Goal: Transaction & Acquisition: Purchase product/service

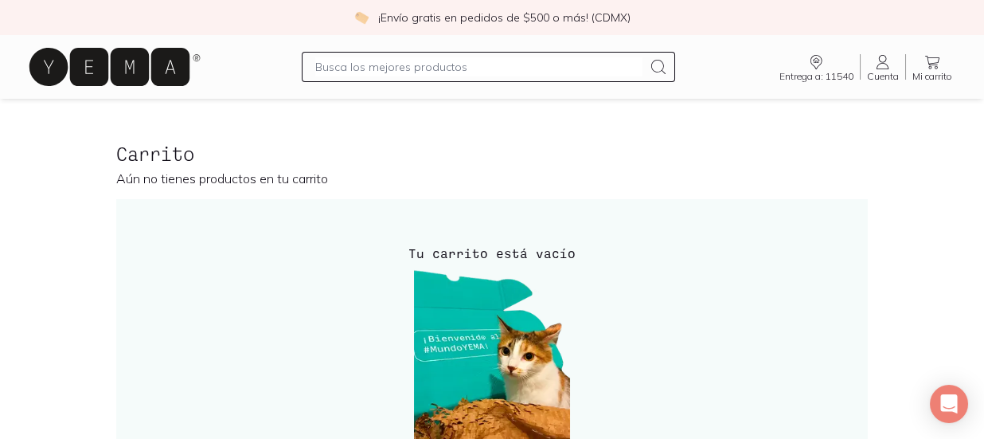
click at [123, 57] on icon at bounding box center [109, 67] width 160 height 38
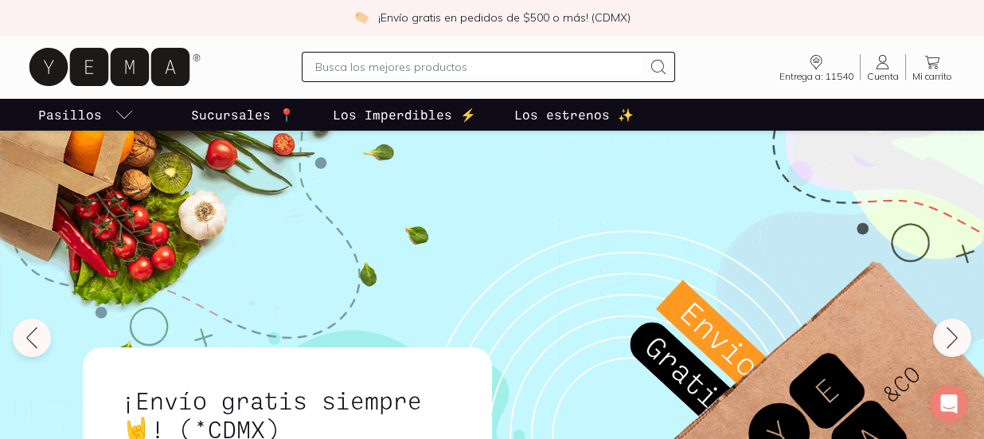
click at [312, 61] on div at bounding box center [488, 67] width 373 height 30
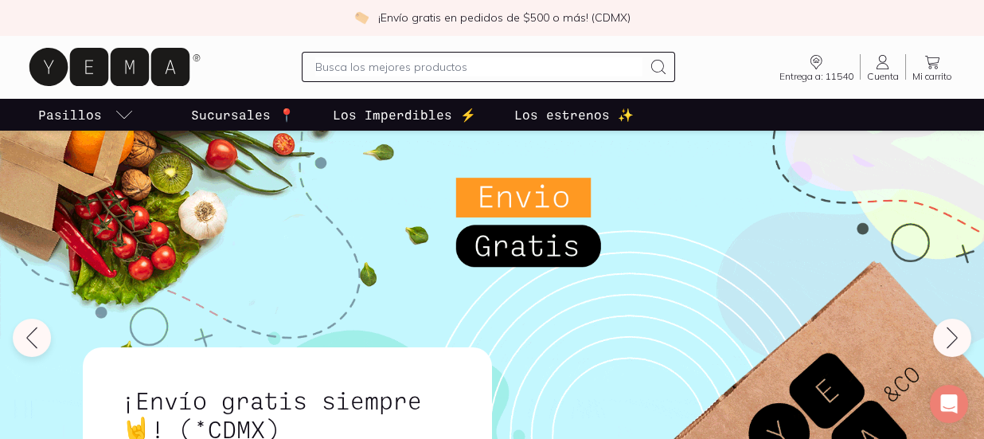
click at [338, 64] on input "text" at bounding box center [478, 66] width 327 height 19
type input "yogurt bove"
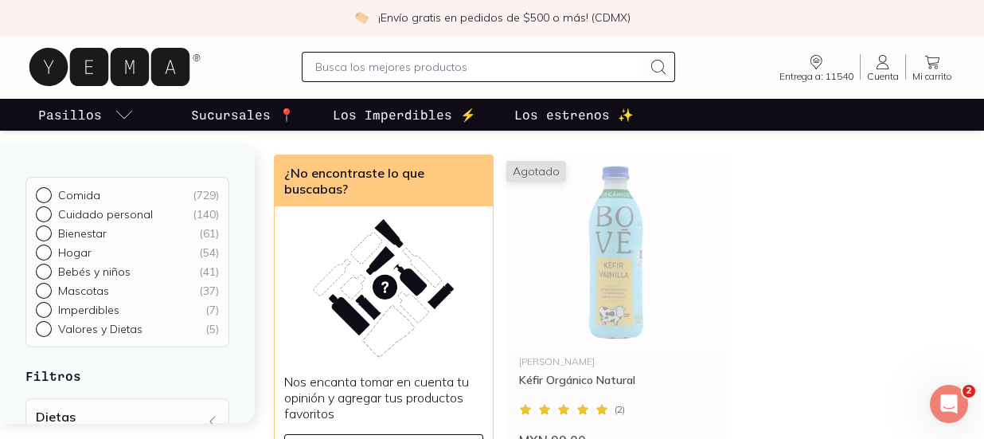
scroll to position [144, 0]
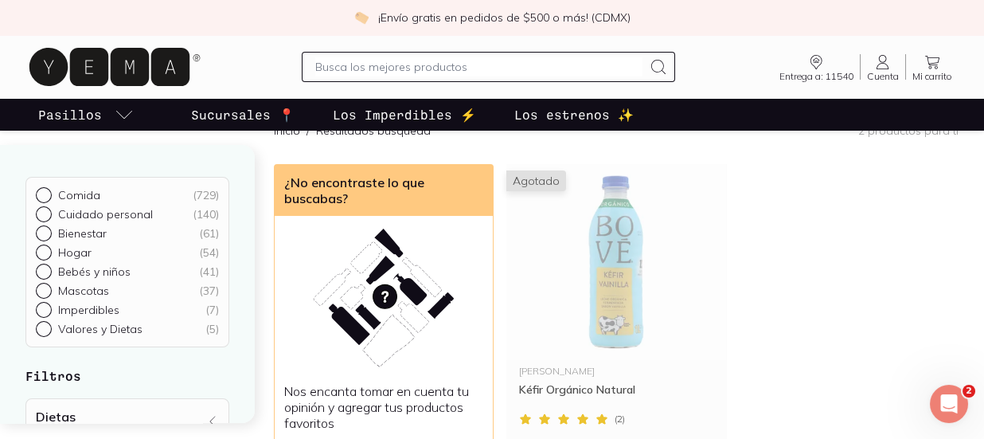
click at [404, 71] on input "text" at bounding box center [478, 66] width 327 height 19
type input "carne molida"
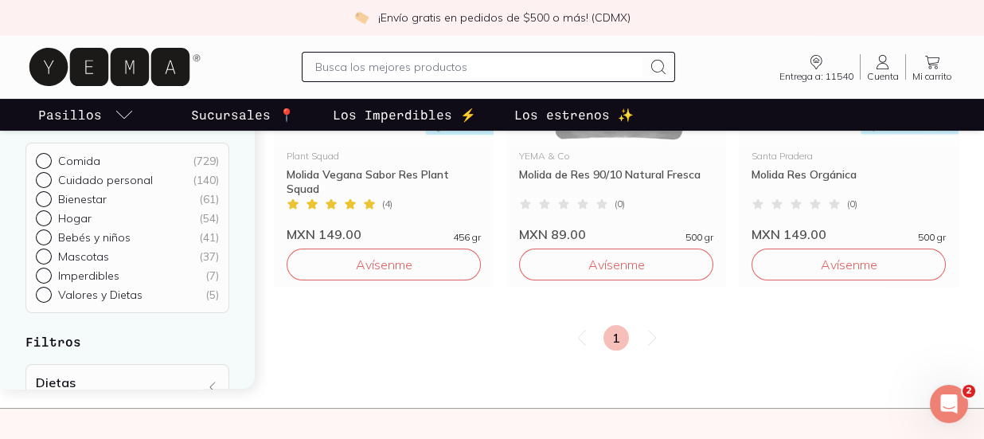
scroll to position [1099, 0]
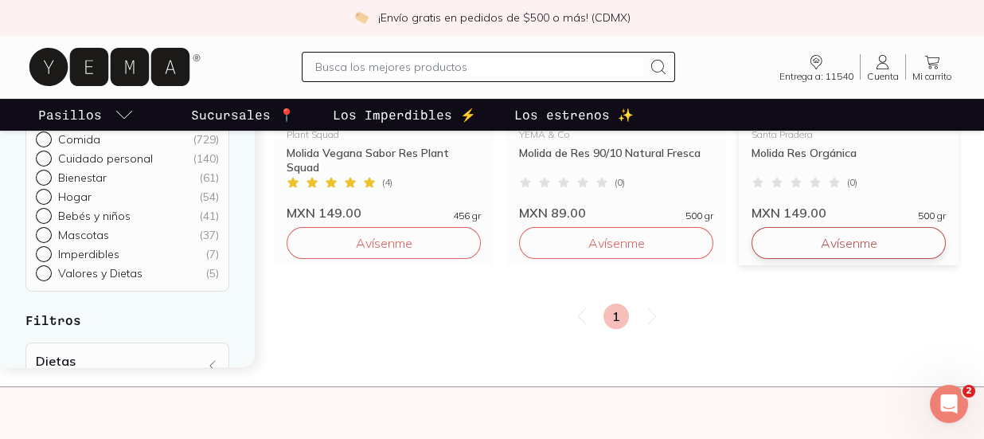
click at [791, 241] on button "Avísenme" at bounding box center [849, 243] width 194 height 32
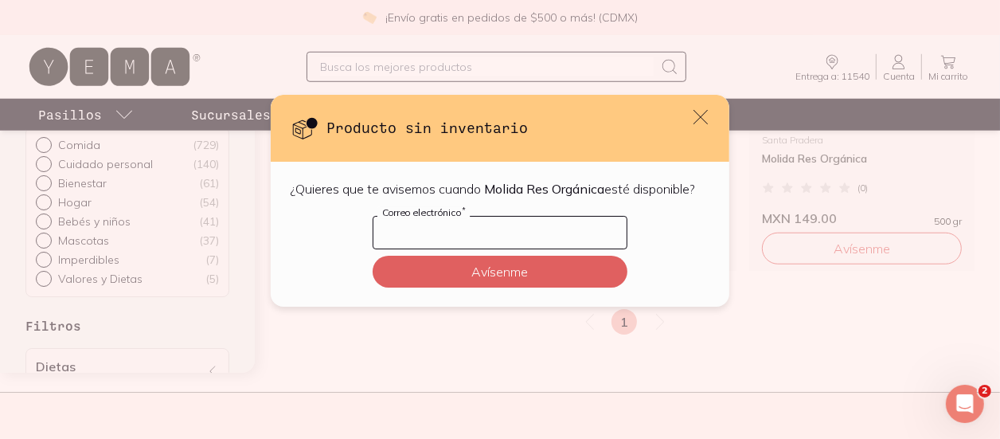
click at [443, 232] on input "default" at bounding box center [499, 233] width 253 height 32
type input "melimtz.6@hotmail.com"
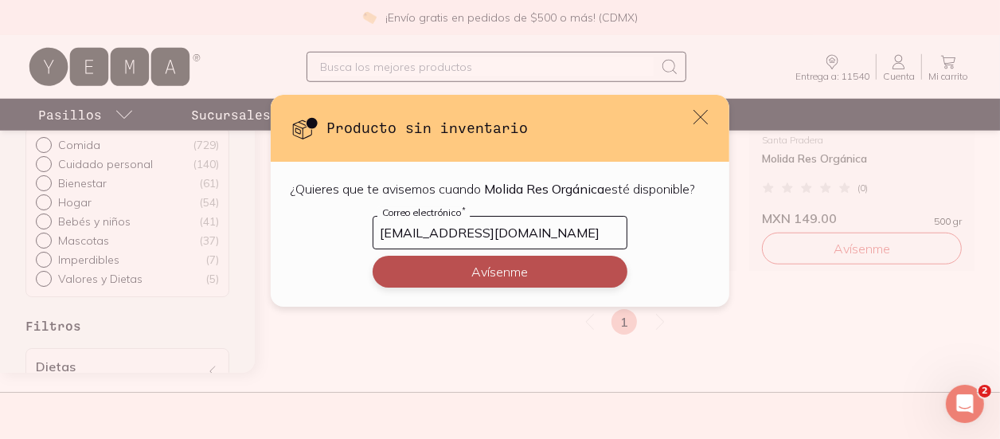
click at [467, 274] on button "Avísenme" at bounding box center [500, 272] width 255 height 32
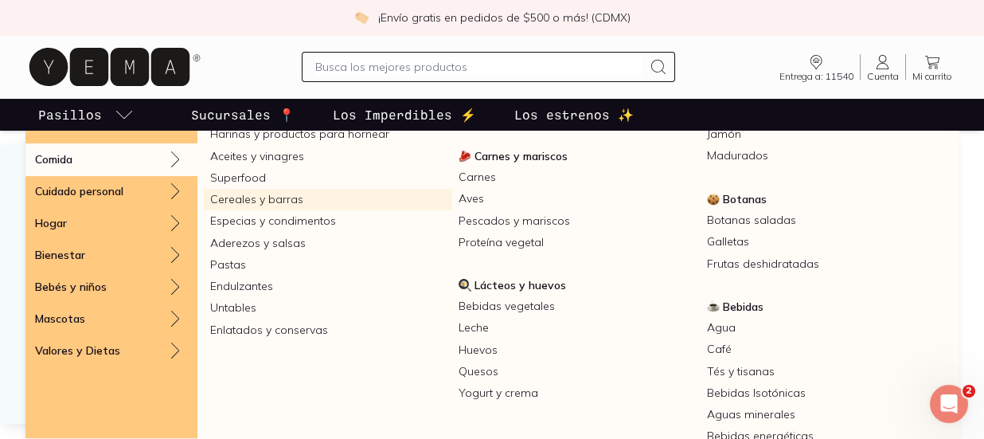
scroll to position [287, 0]
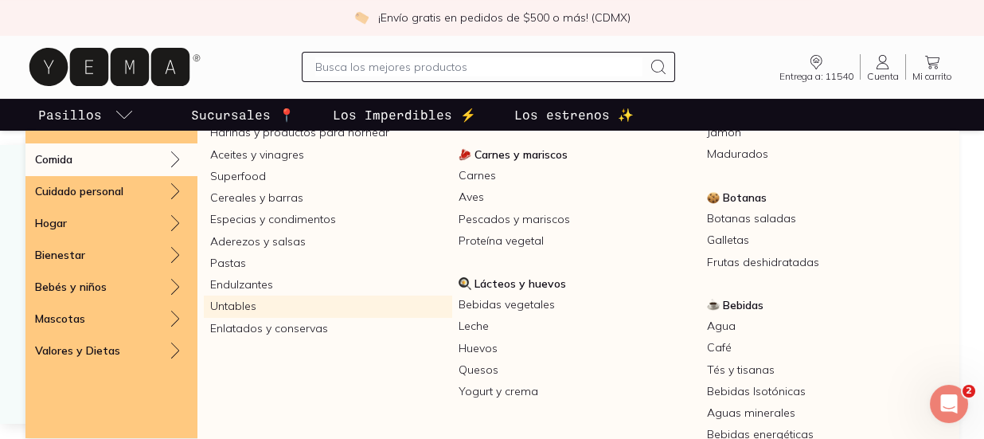
click at [243, 313] on link "Untables" at bounding box center [328, 305] width 248 height 21
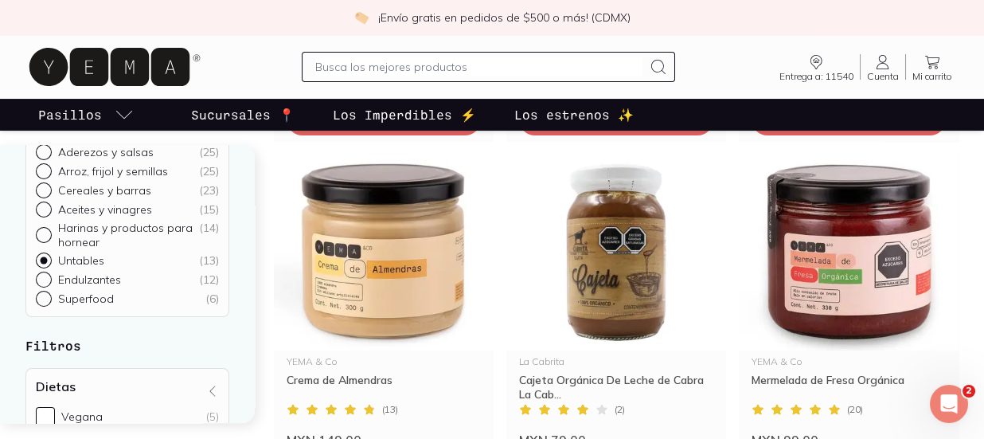
scroll to position [1244, 0]
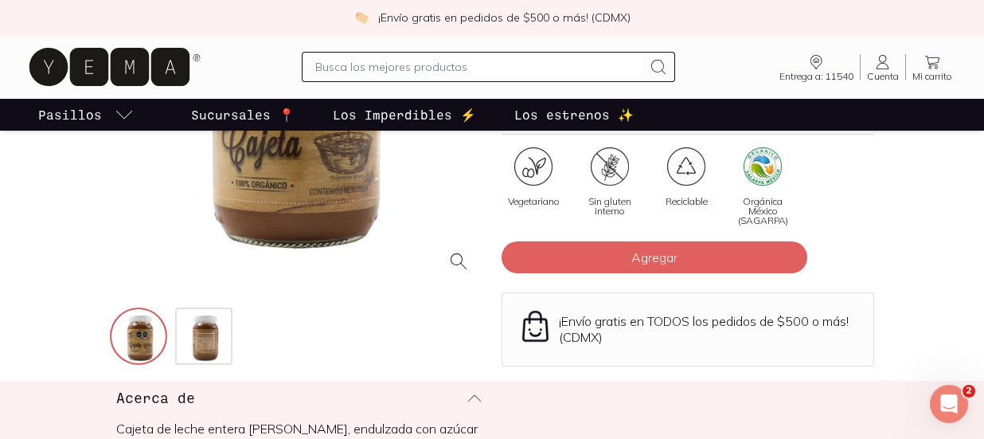
scroll to position [280, 0]
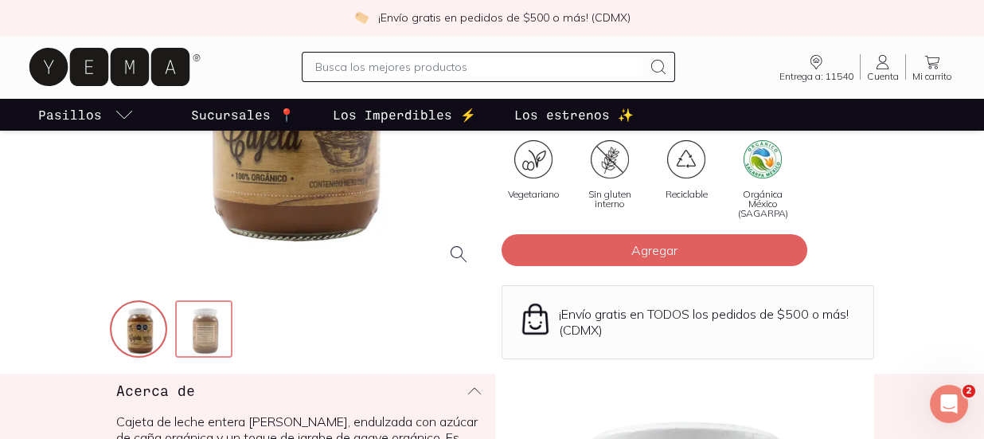
click at [187, 326] on img at bounding box center [205, 330] width 57 height 57
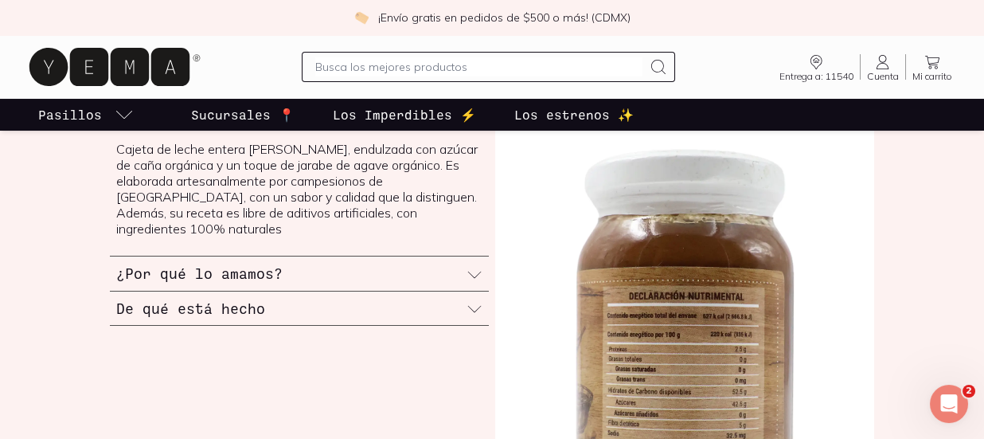
scroll to position [549, 0]
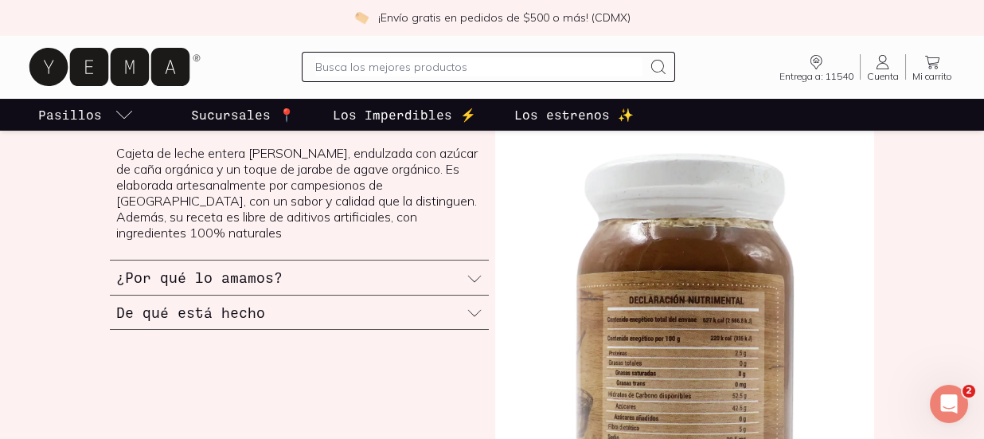
click at [264, 296] on div "De qué está hecho" at bounding box center [299, 312] width 379 height 34
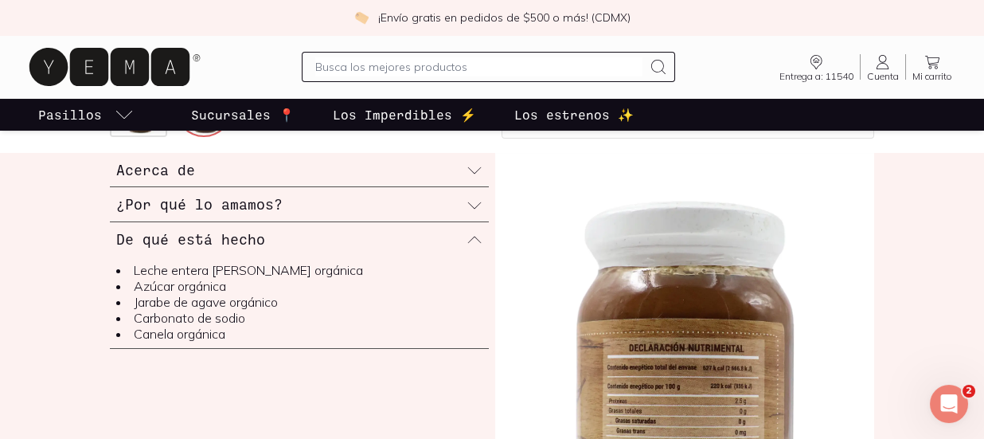
scroll to position [497, 0]
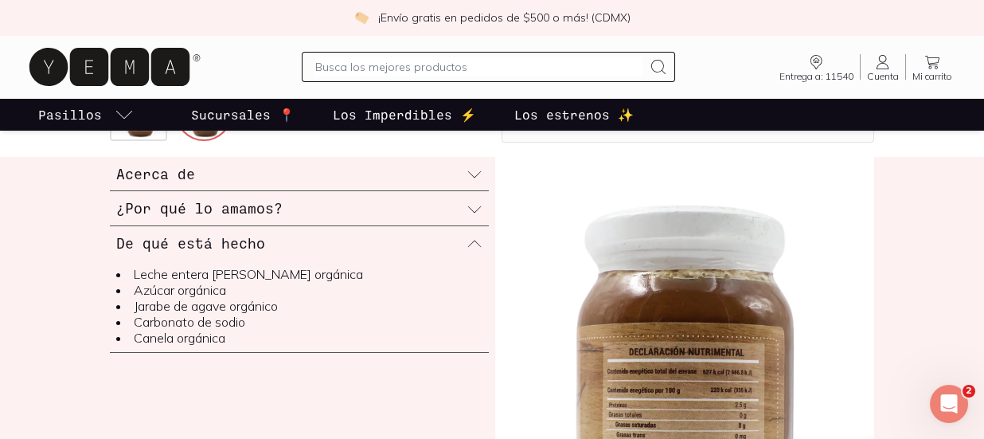
click at [221, 213] on h3 "¿Por qué lo amamos?" at bounding box center [199, 207] width 166 height 21
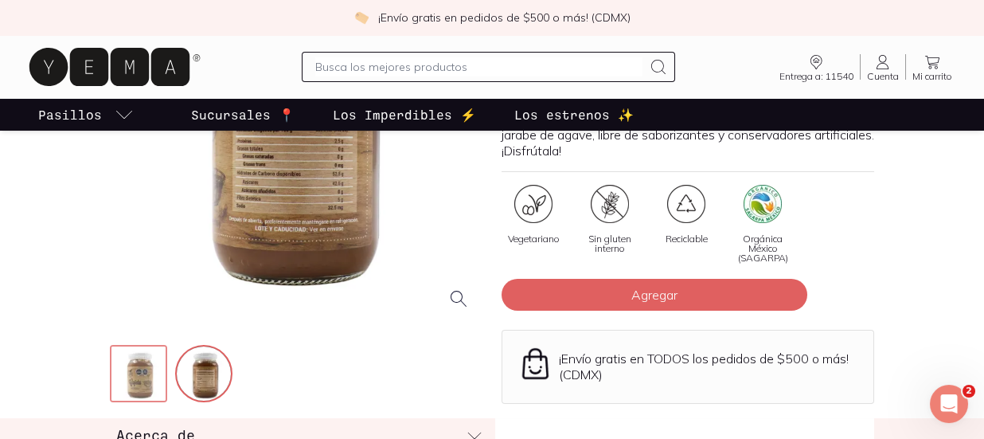
scroll to position [107, 0]
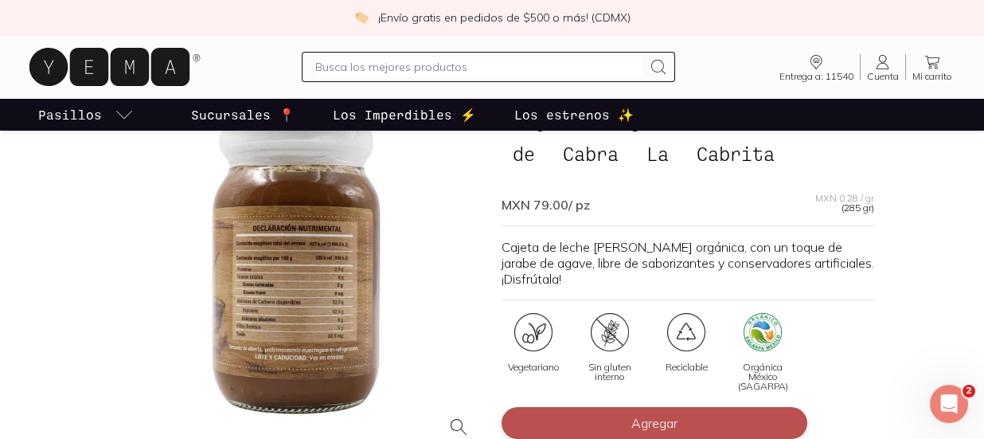
click at [563, 426] on button "Agregar" at bounding box center [655, 423] width 306 height 32
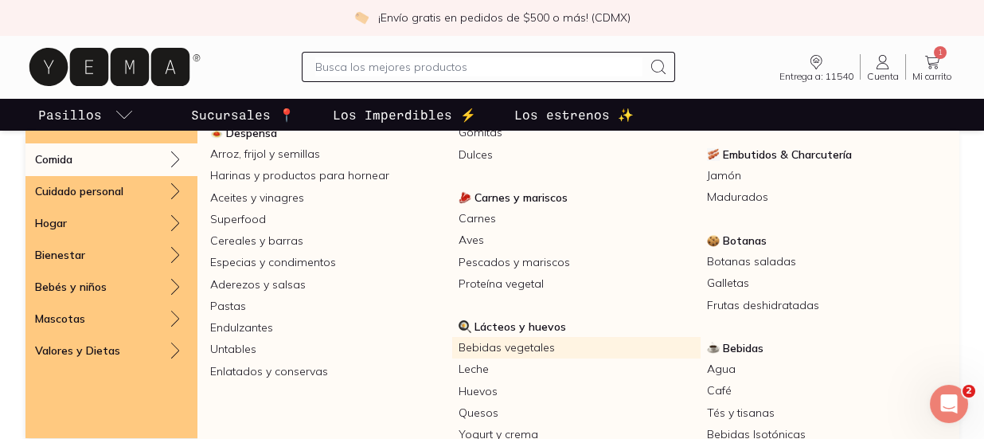
scroll to position [243, 0]
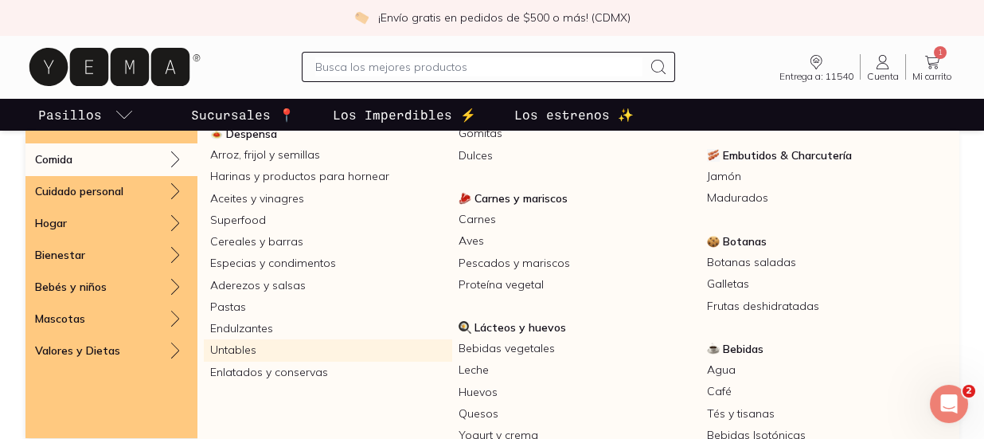
click at [221, 346] on link "Untables" at bounding box center [328, 349] width 248 height 21
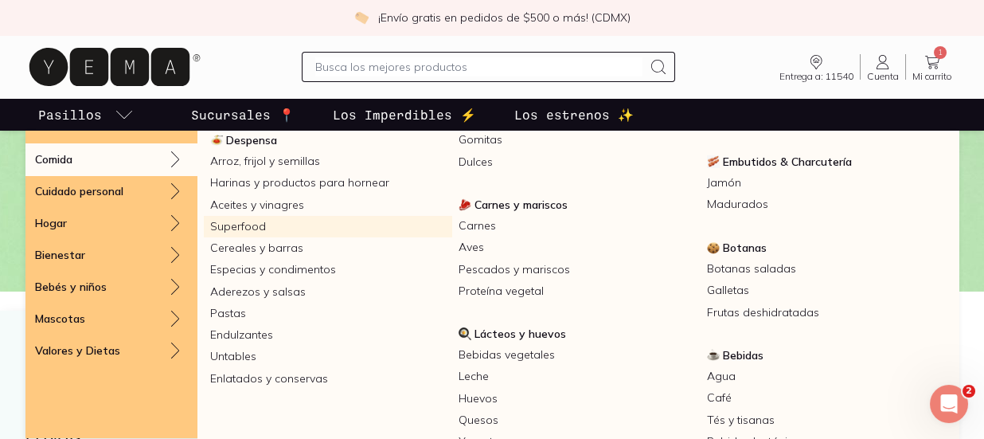
scroll to position [237, 0]
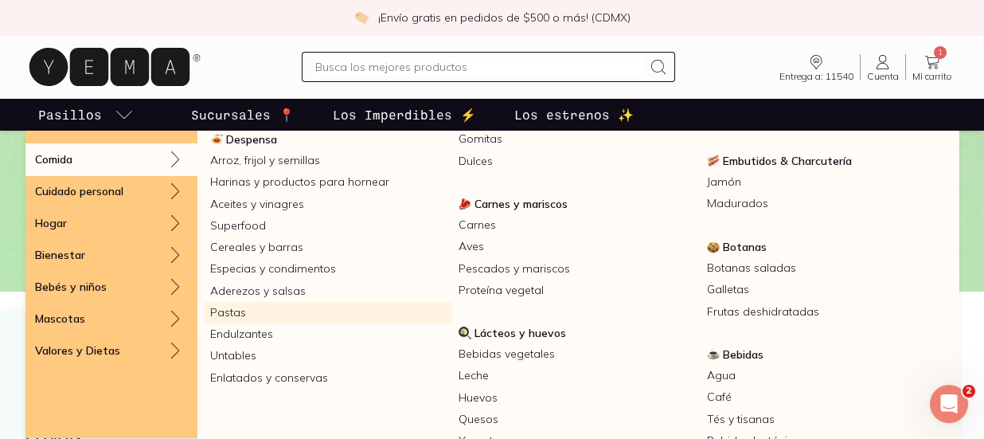
click at [229, 307] on link "Pastas" at bounding box center [328, 312] width 248 height 21
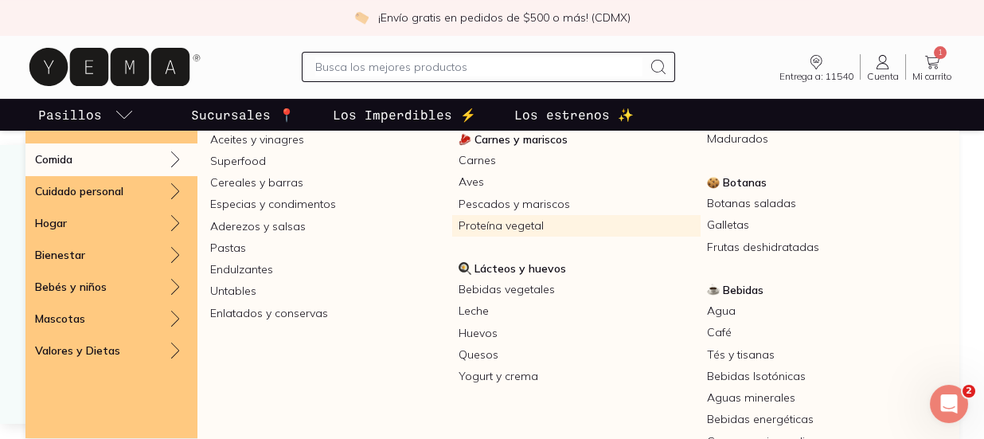
scroll to position [301, 0]
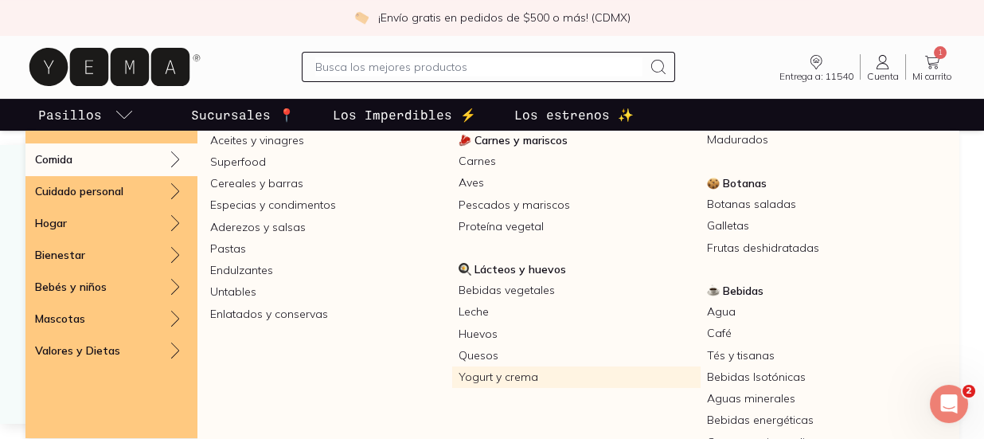
click at [483, 381] on link "Yogurt y crema" at bounding box center [576, 376] width 248 height 21
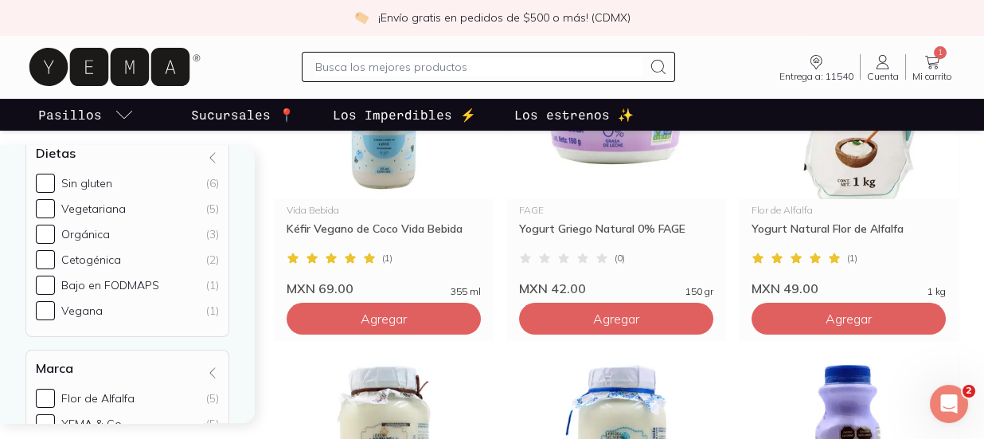
scroll to position [1045, 0]
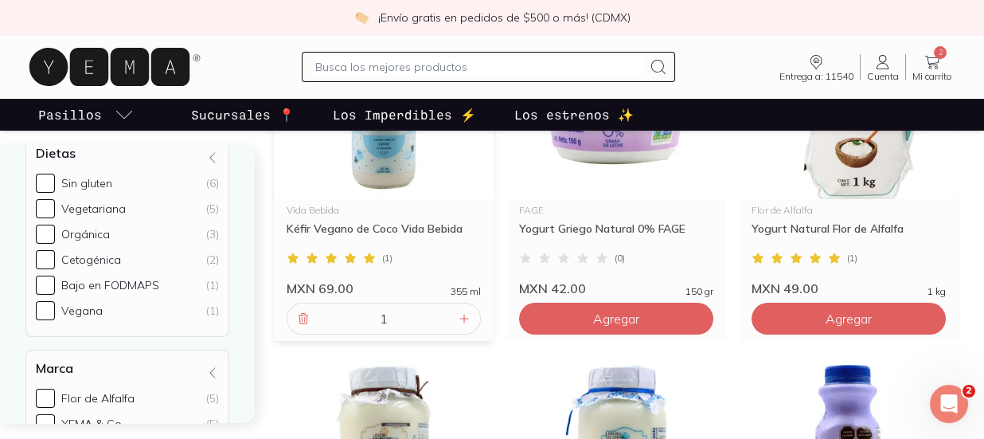
scroll to position [1042, 0]
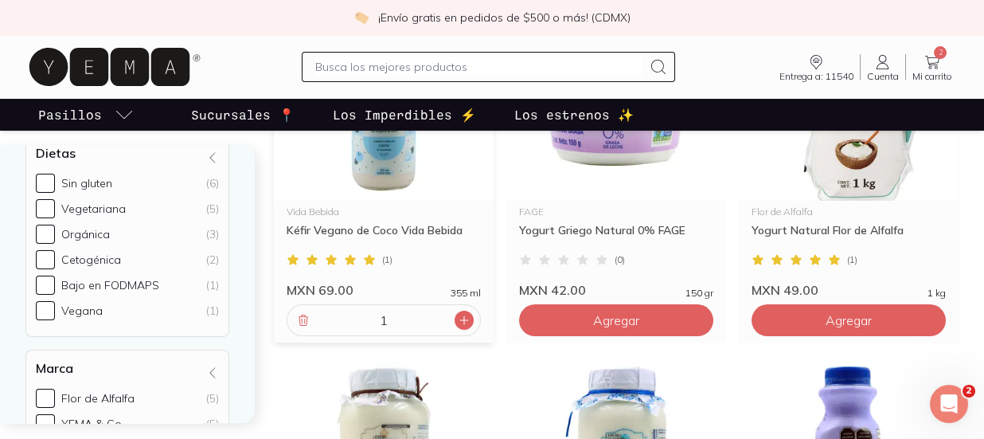
click at [455, 317] on div at bounding box center [464, 320] width 19 height 19
type input "2"
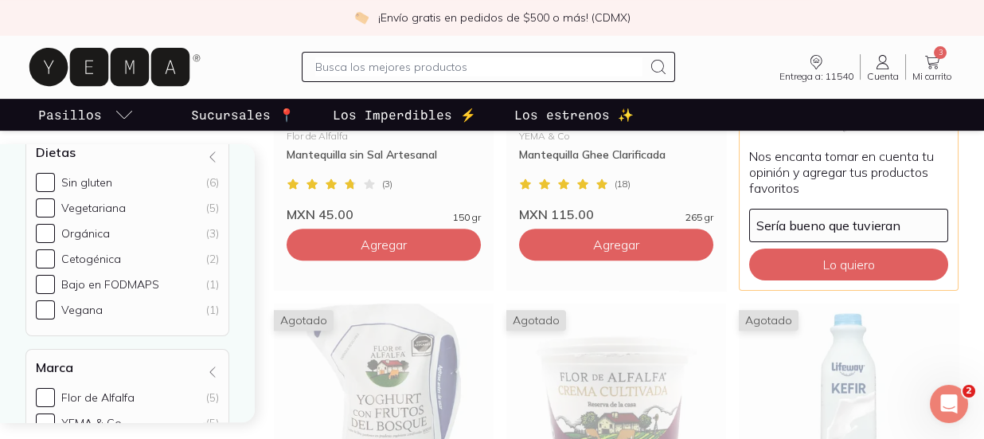
scroll to position [2167, 0]
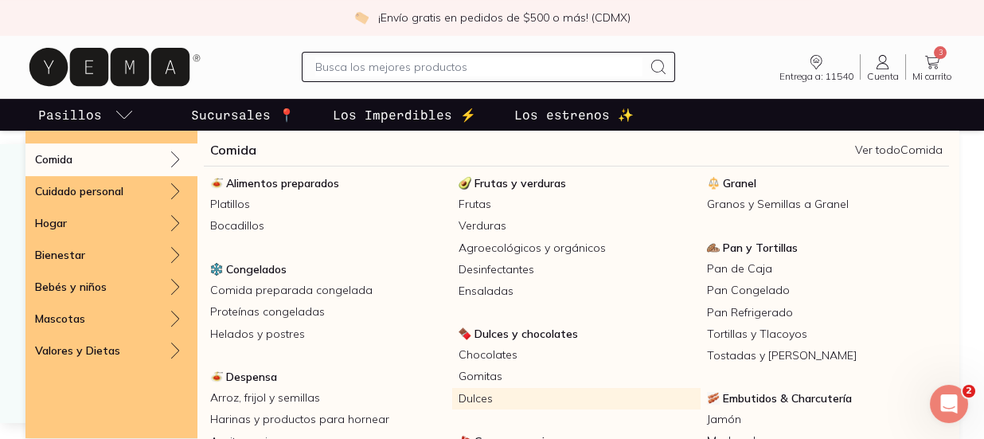
click at [479, 396] on link "Dulces" at bounding box center [576, 398] width 248 height 21
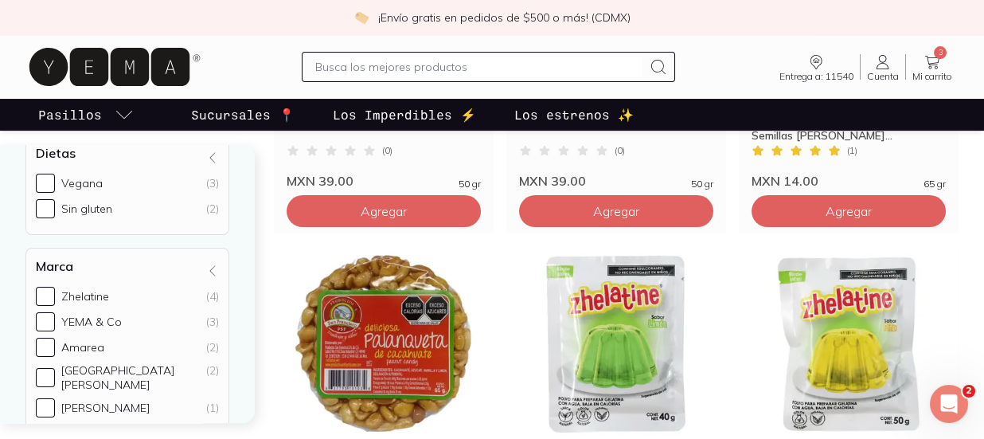
scroll to position [1083, 0]
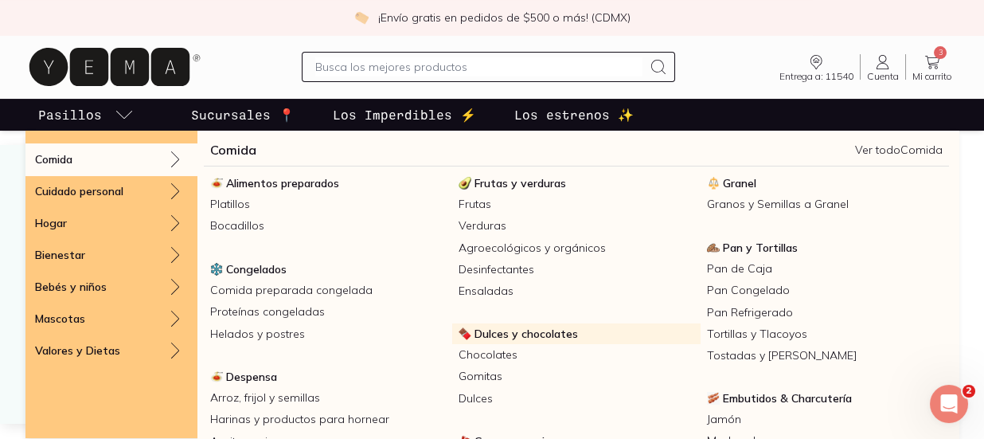
click at [495, 331] on span "Dulces y chocolates" at bounding box center [527, 333] width 104 height 14
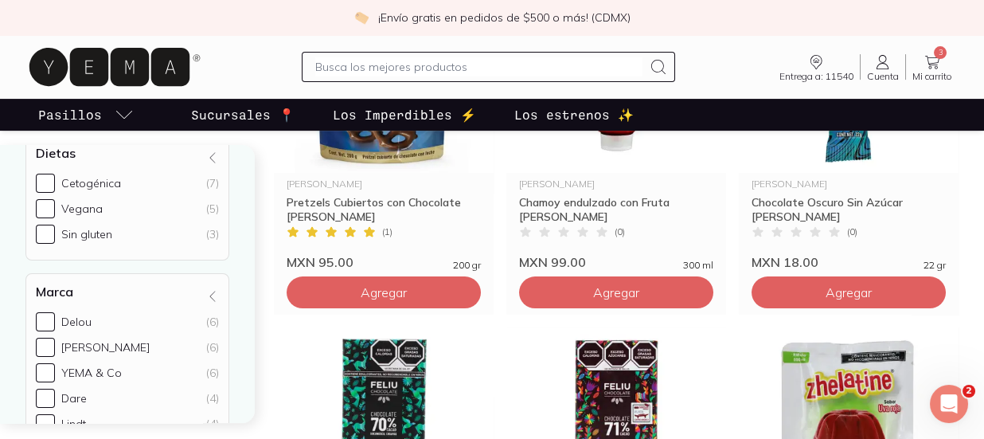
scroll to position [1752, 0]
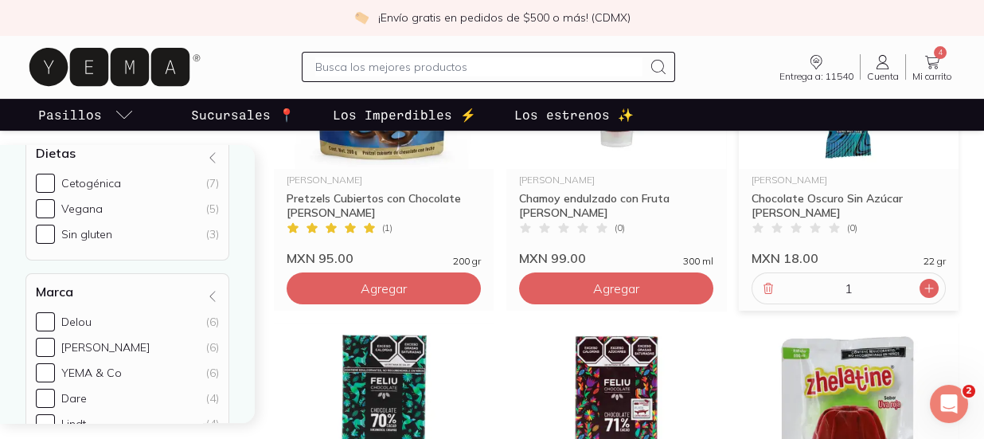
click at [926, 286] on icon at bounding box center [929, 288] width 13 height 13
type input "2"
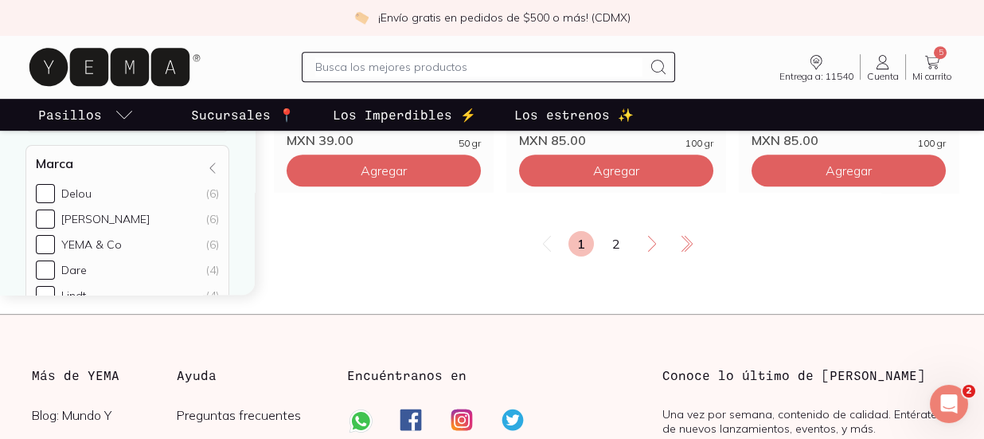
scroll to position [2923, 0]
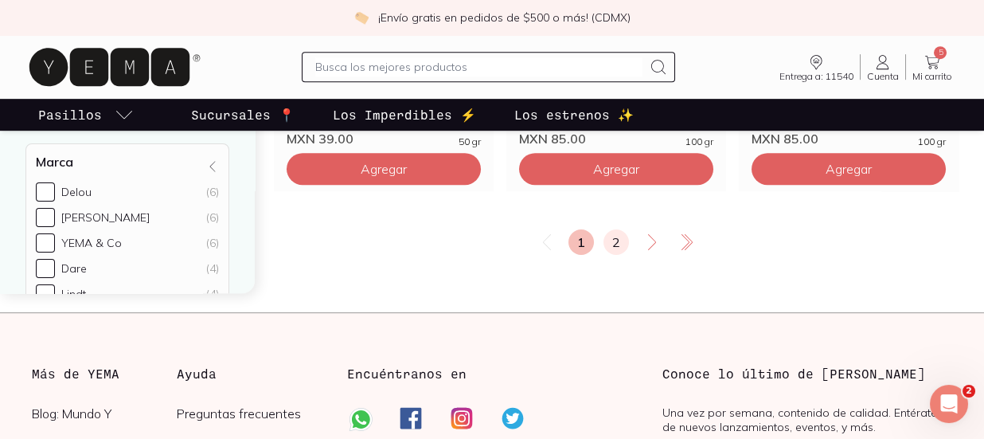
click at [604, 233] on link "2" at bounding box center [616, 241] width 25 height 25
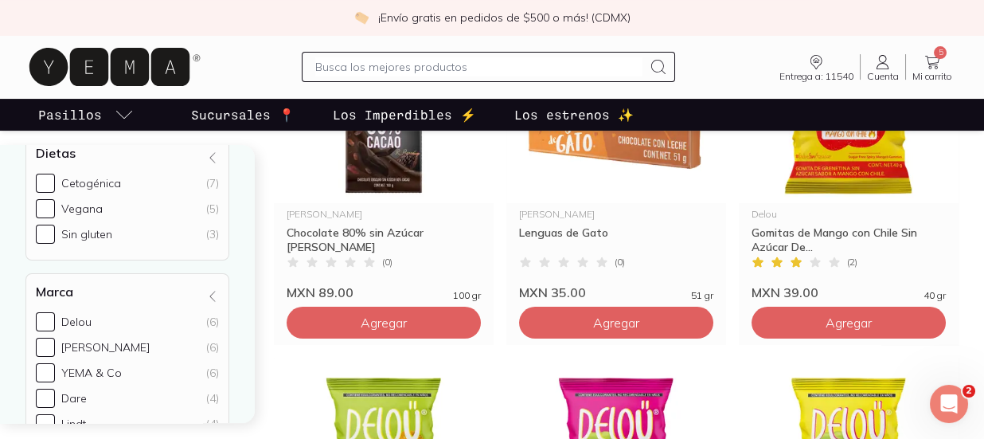
scroll to position [1370, 0]
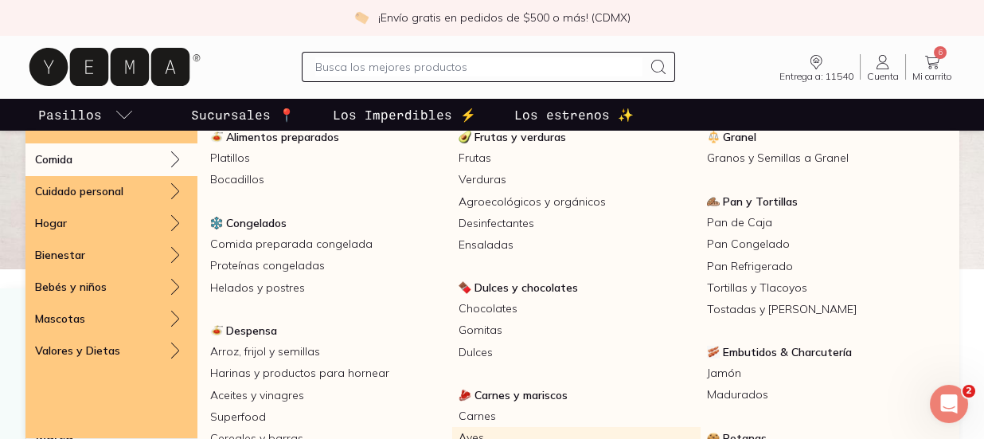
scroll to position [34, 0]
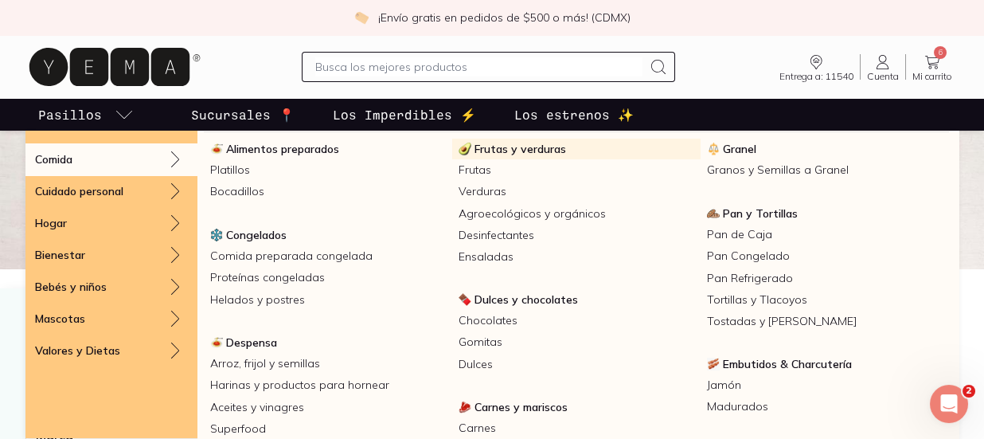
click at [521, 148] on span "Frutas y verduras" at bounding box center [521, 149] width 92 height 14
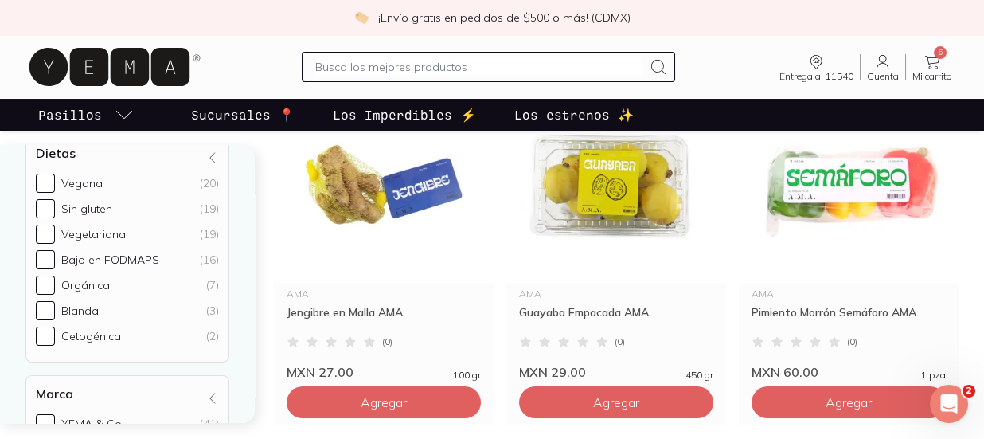
scroll to position [634, 0]
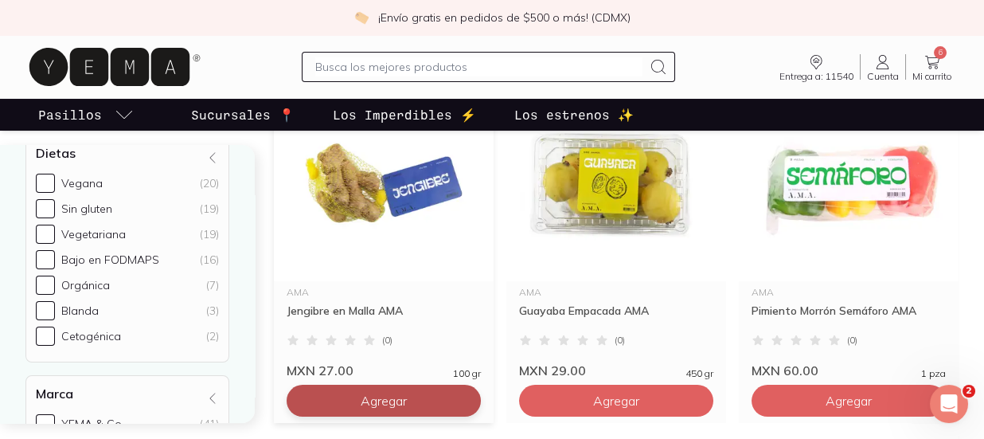
click at [406, 58] on span "Agregar" at bounding box center [384, 50] width 46 height 16
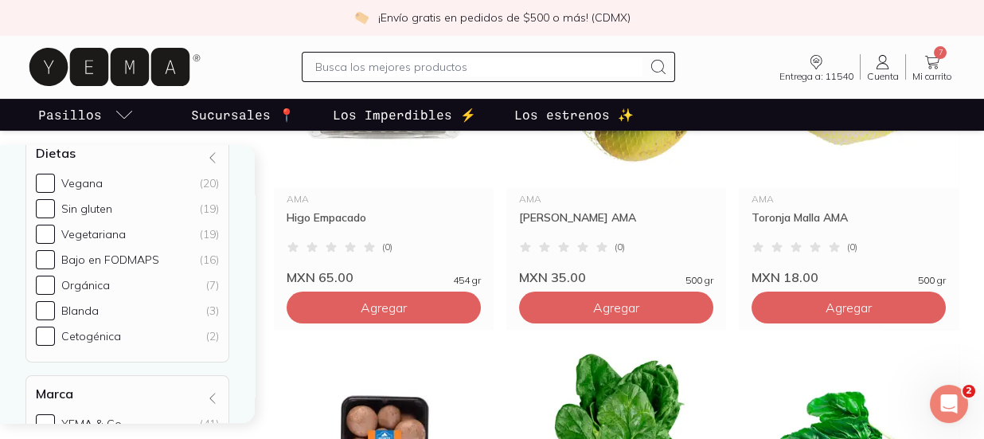
scroll to position [1427, 0]
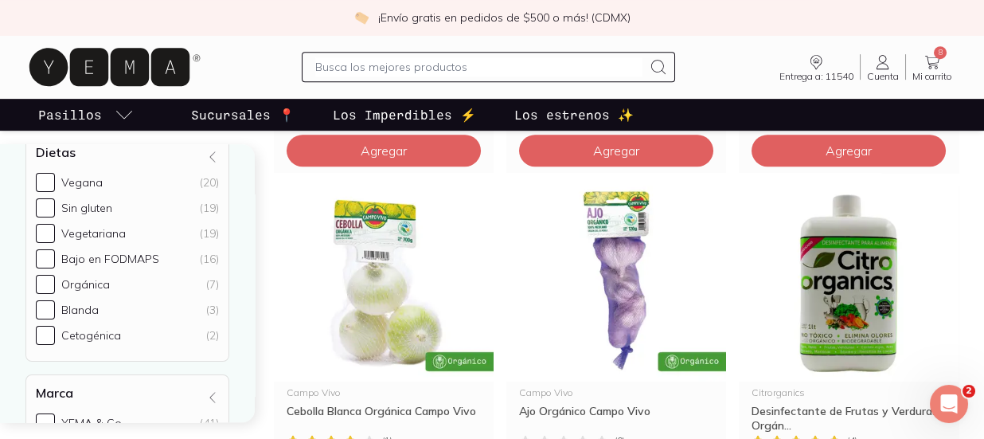
scroll to position [2628, 0]
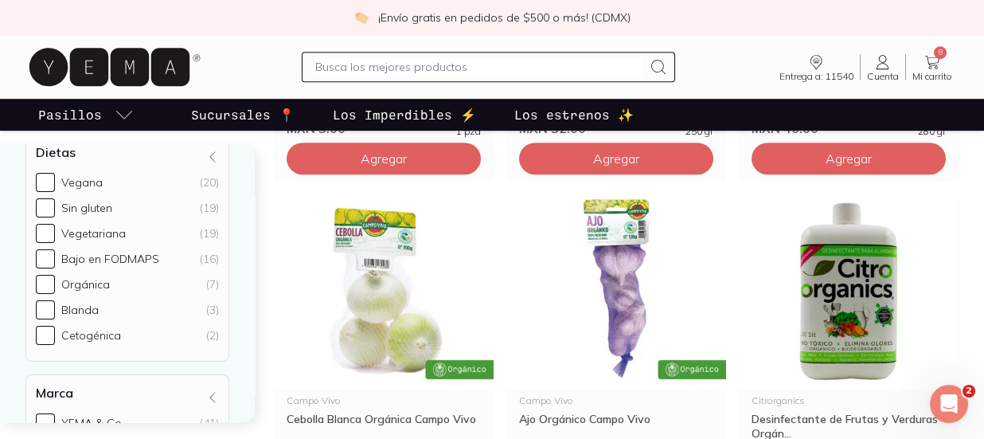
click at [414, 67] on input "text" at bounding box center [478, 66] width 327 height 19
type input "pera"
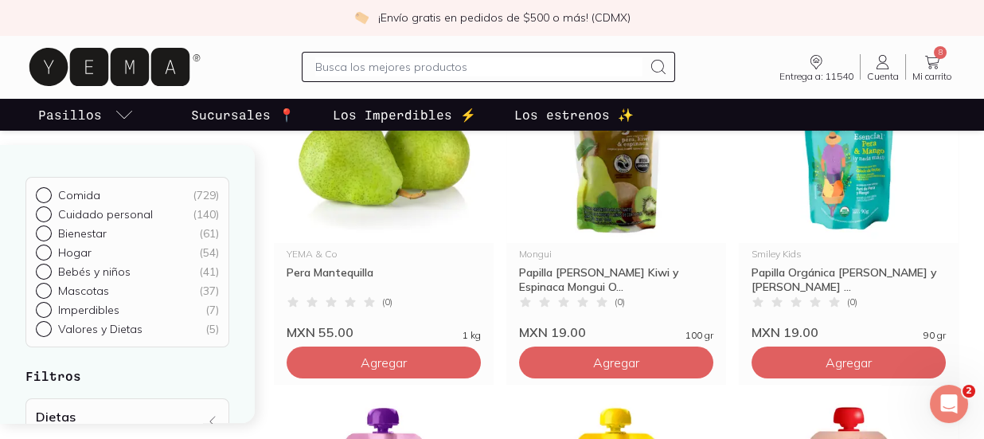
scroll to position [256, 0]
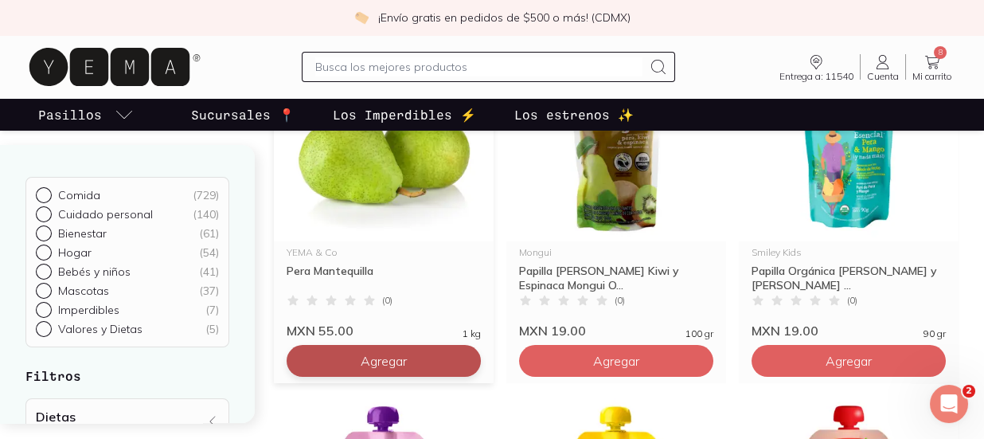
click at [419, 360] on button "Agregar" at bounding box center [384, 361] width 194 height 32
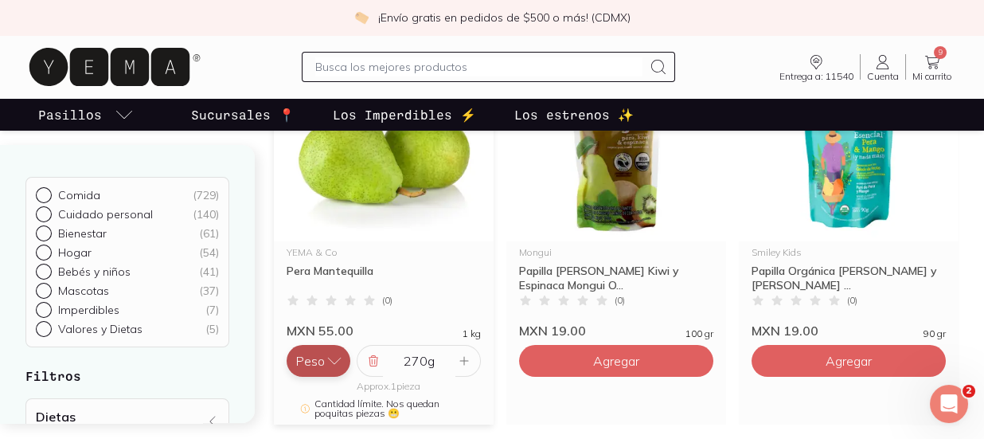
click at [318, 354] on button "Peso" at bounding box center [319, 361] width 64 height 32
click at [314, 322] on button "Pieza" at bounding box center [319, 329] width 64 height 32
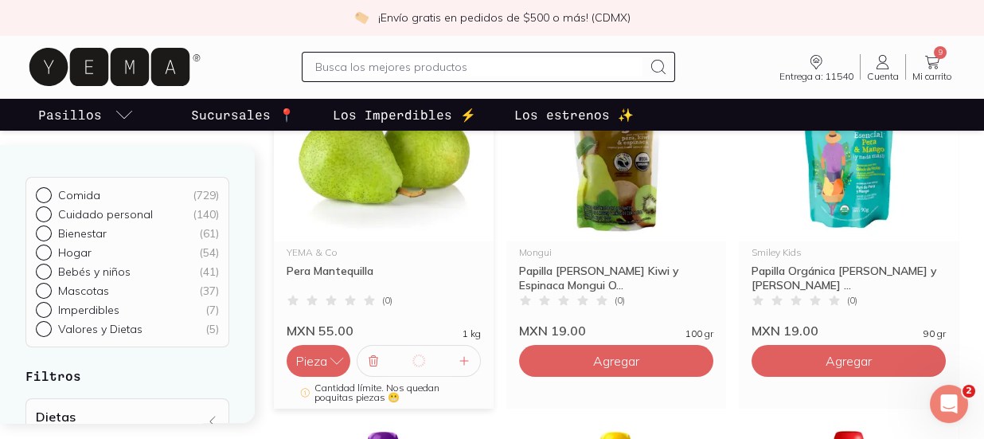
type input "1"
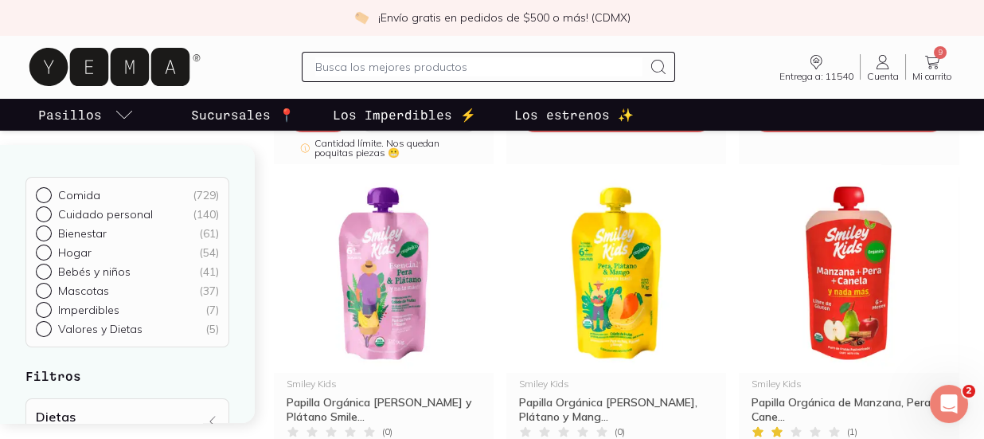
scroll to position [485, 0]
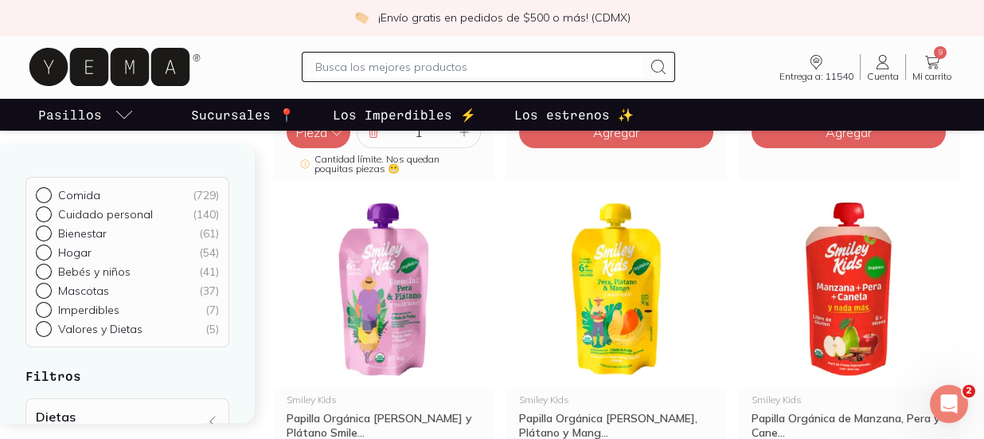
click at [380, 68] on input "text" at bounding box center [478, 66] width 327 height 19
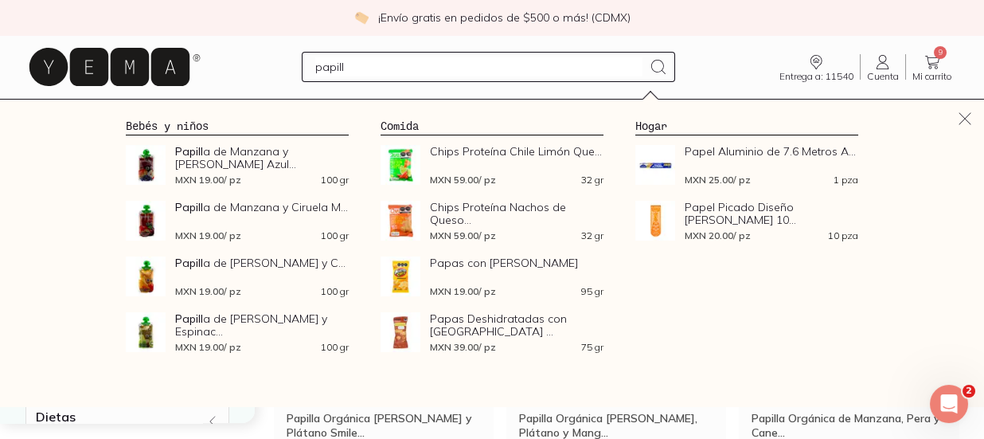
type input "papilla"
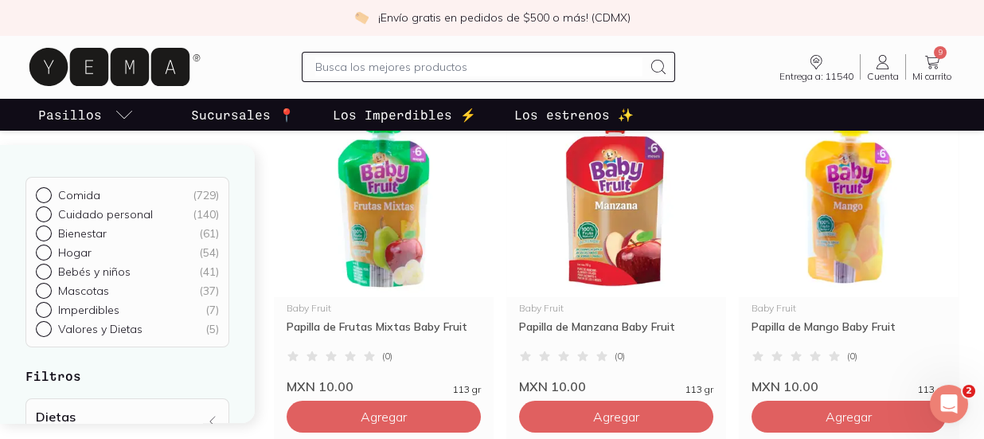
scroll to position [201, 0]
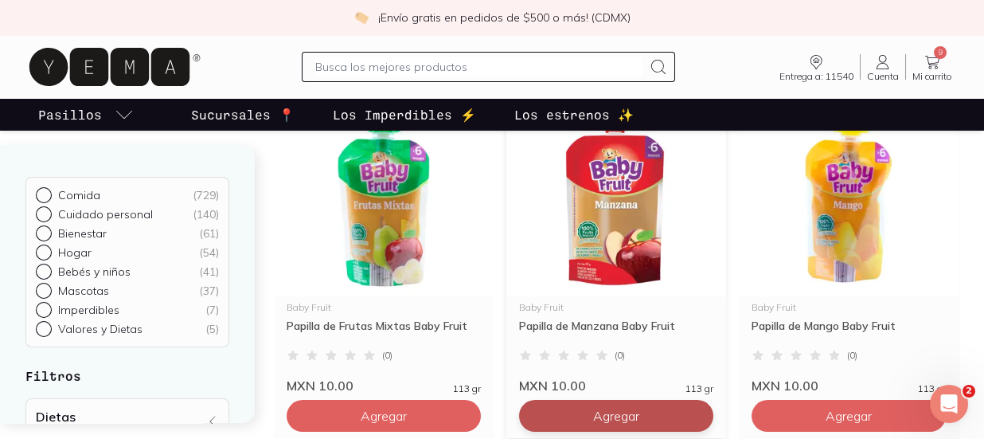
click at [407, 417] on span "Agregar" at bounding box center [384, 416] width 46 height 16
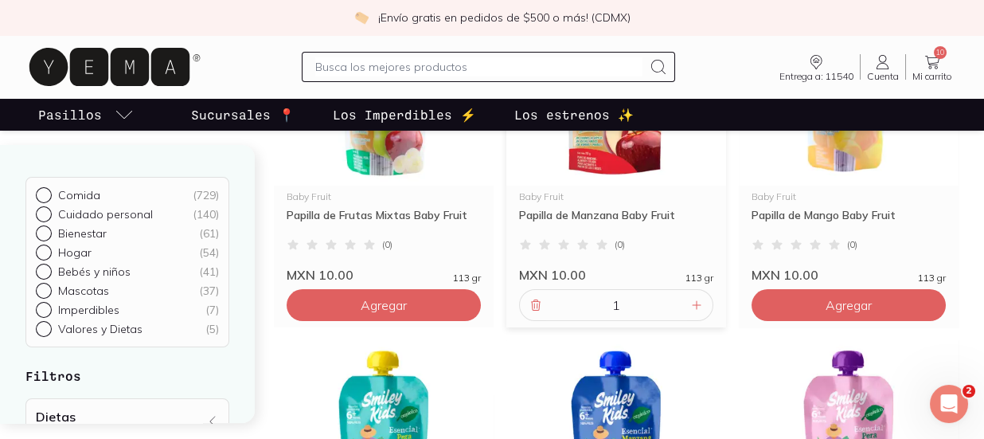
scroll to position [309, 0]
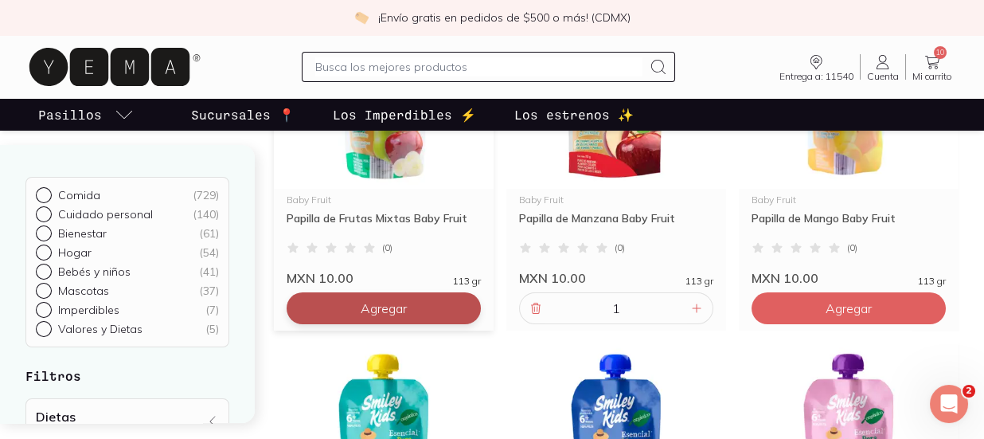
click at [420, 299] on button "Agregar" at bounding box center [384, 308] width 194 height 32
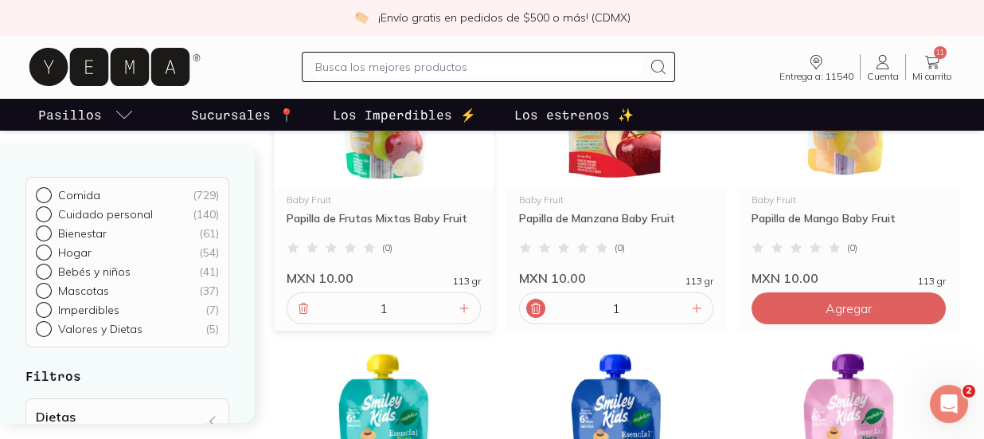
click at [528, 307] on div at bounding box center [535, 308] width 19 height 19
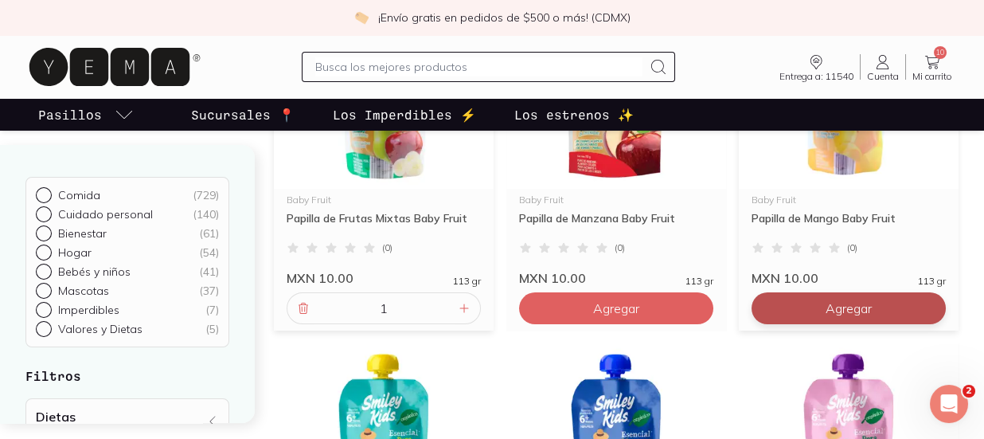
click at [713, 316] on button "Agregar" at bounding box center [616, 308] width 194 height 32
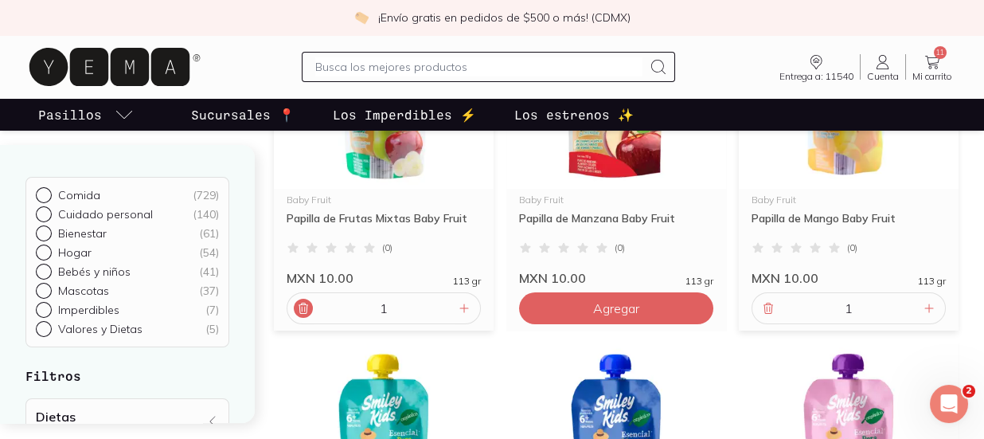
click at [306, 311] on icon at bounding box center [303, 308] width 13 height 13
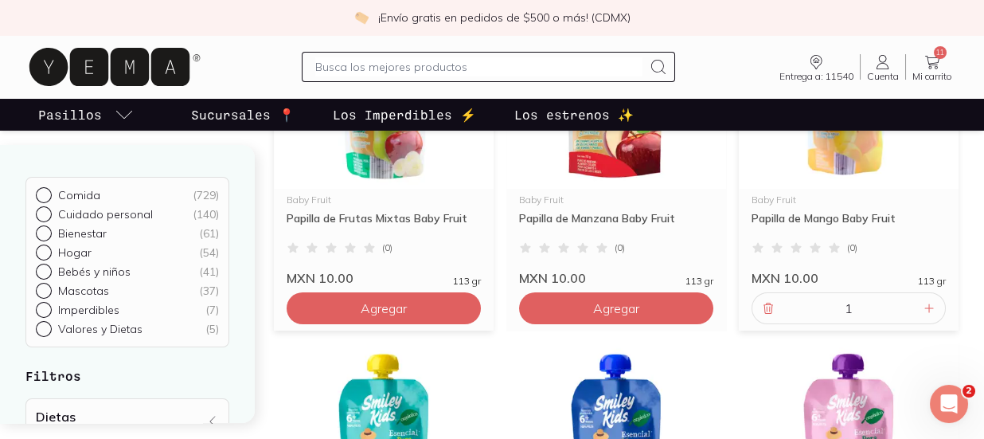
click at [306, 311] on button "Agregar" at bounding box center [384, 308] width 194 height 32
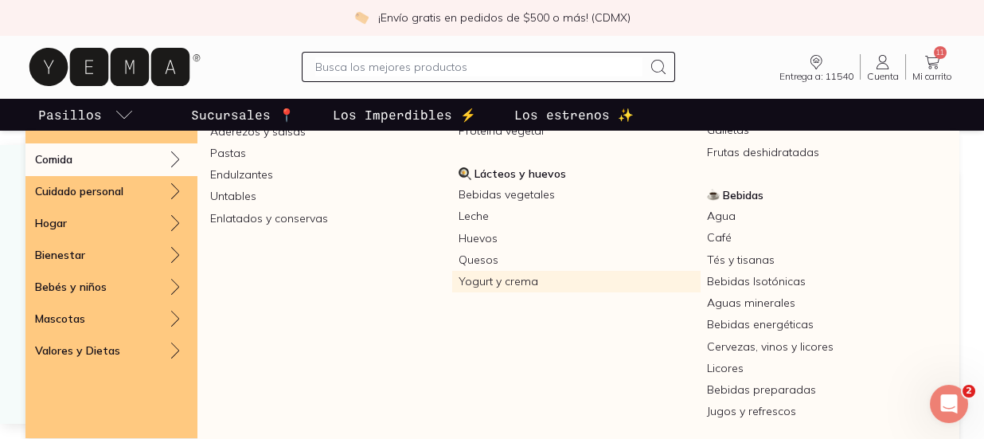
scroll to position [400, 0]
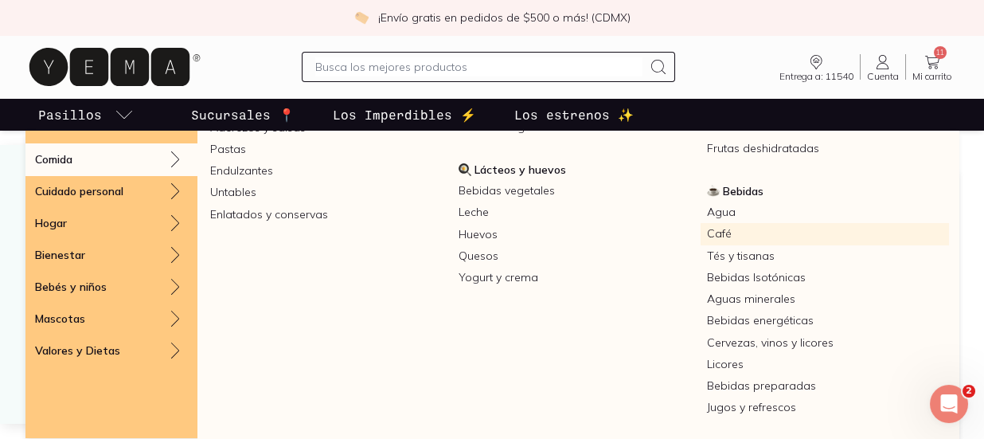
click at [713, 239] on link "Café" at bounding box center [825, 233] width 248 height 21
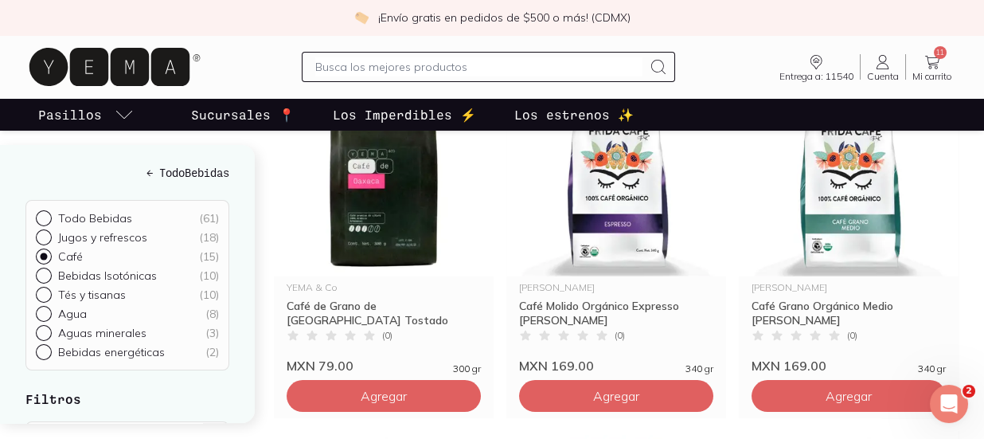
scroll to position [295, 0]
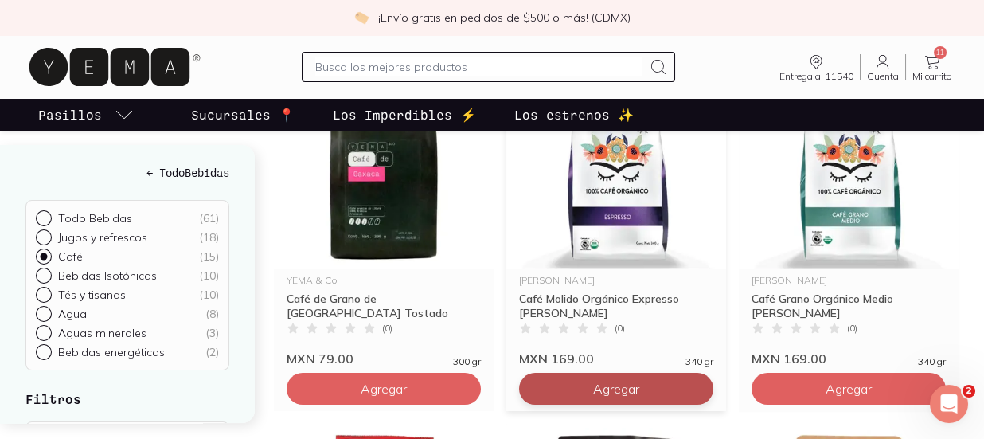
click at [481, 374] on button "Agregar" at bounding box center [384, 389] width 194 height 32
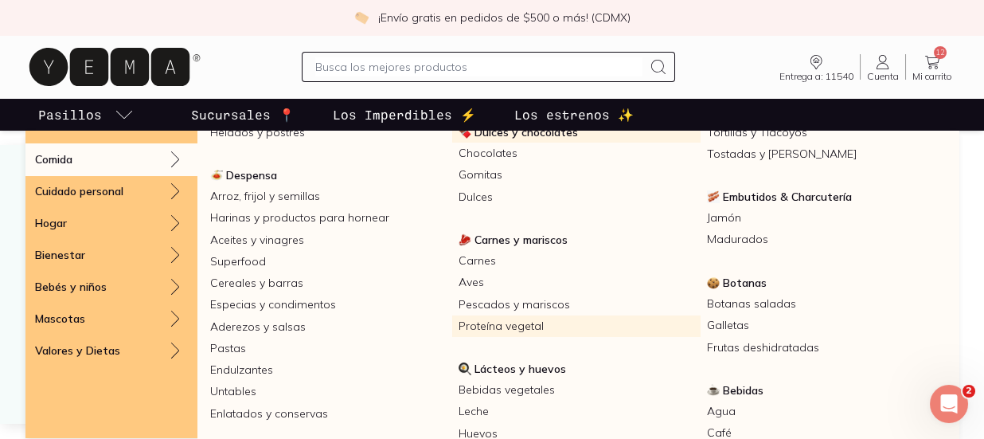
scroll to position [202, 0]
click at [512, 327] on link "Proteína vegetal" at bounding box center [576, 325] width 248 height 21
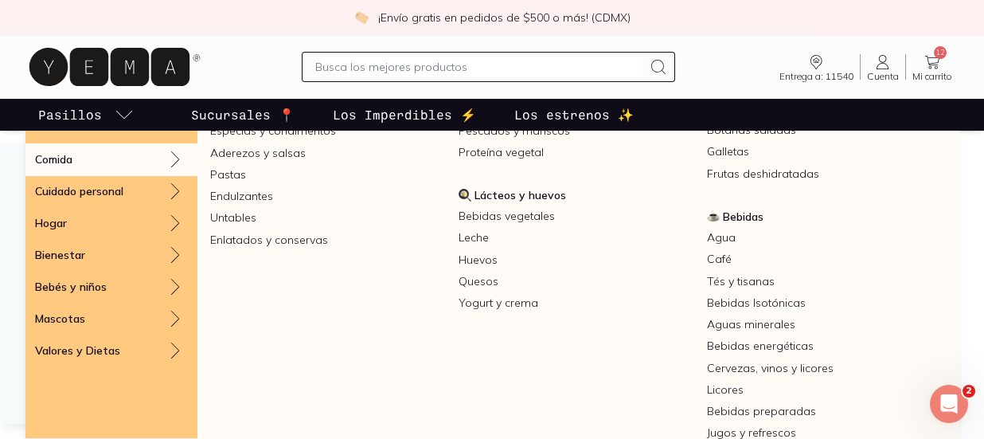
scroll to position [377, 0]
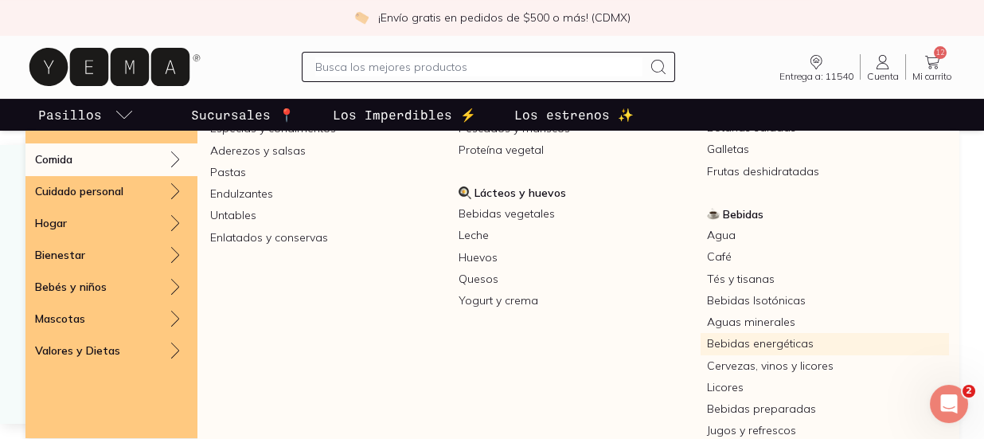
click at [716, 334] on link "Bebidas energéticas" at bounding box center [825, 343] width 248 height 21
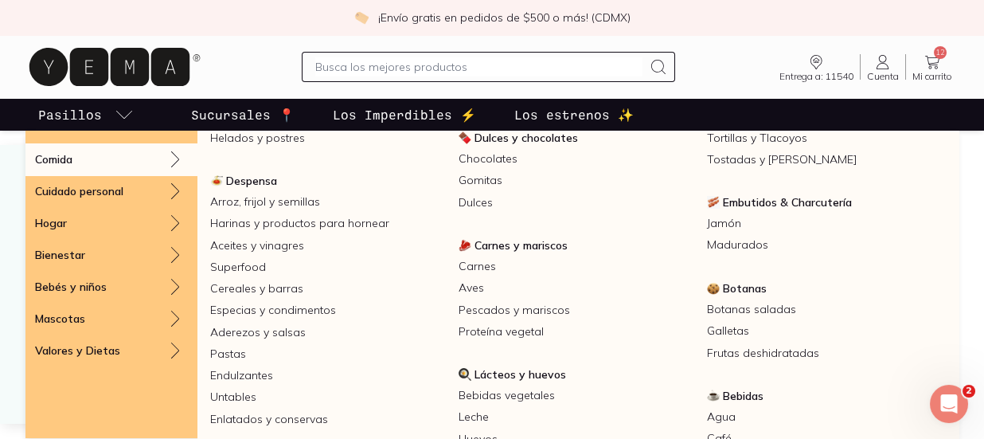
scroll to position [193, 0]
